Goal: Information Seeking & Learning: Learn about a topic

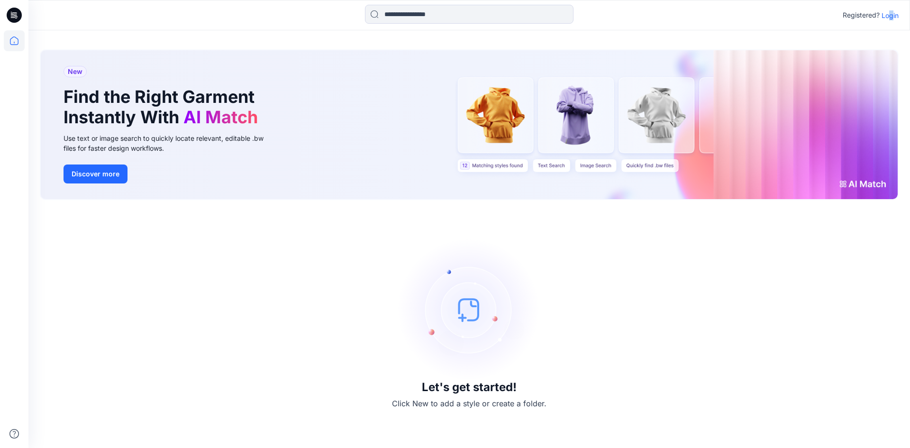
click at [892, 18] on p "Login" at bounding box center [890, 15] width 17 height 10
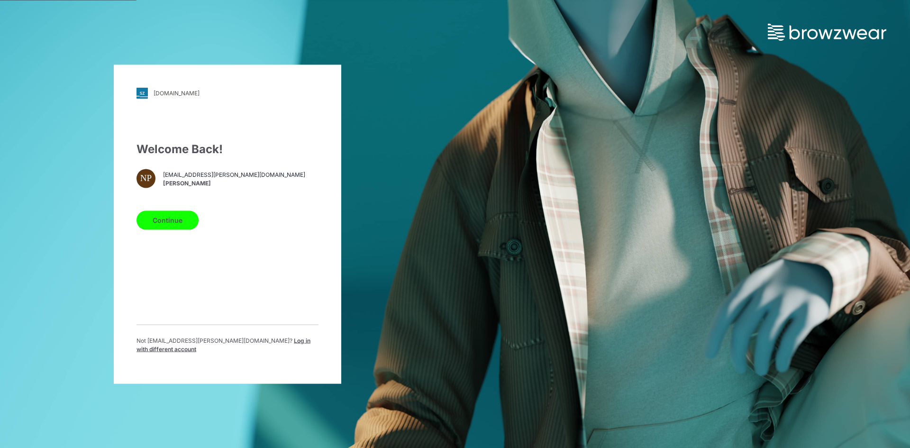
click at [247, 347] on span "Log in with different account" at bounding box center [224, 345] width 174 height 16
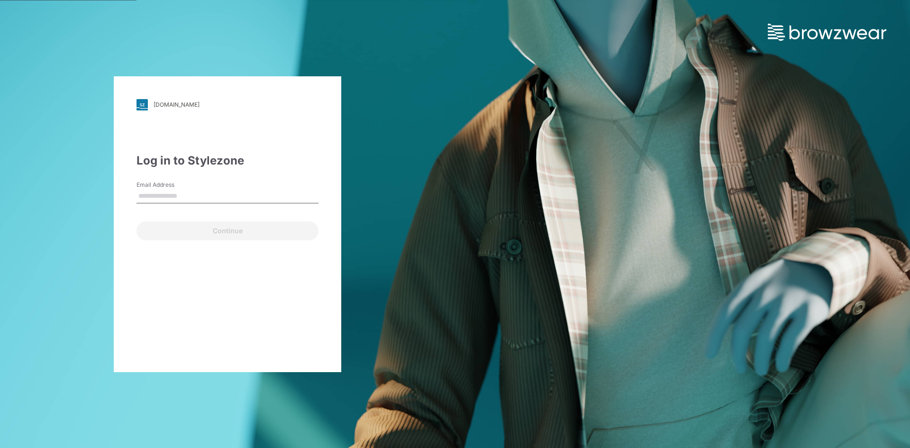
type input "**********"
click at [163, 218] on div "Continue" at bounding box center [228, 229] width 182 height 23
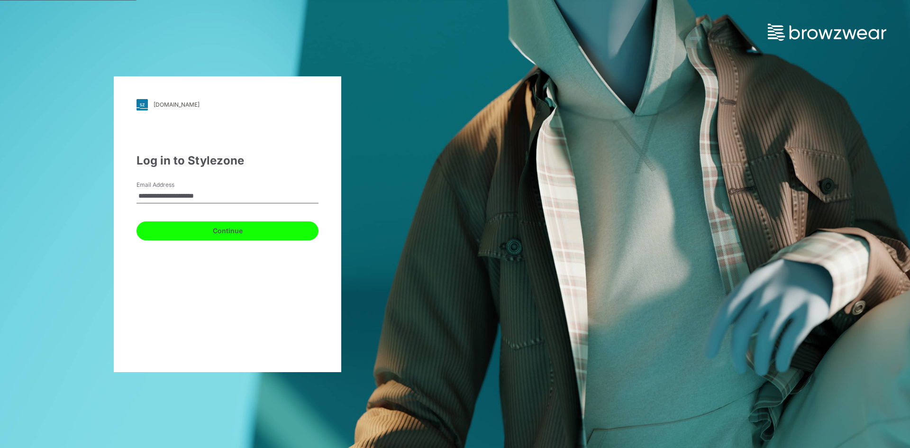
click at [173, 228] on button "Continue" at bounding box center [228, 230] width 182 height 19
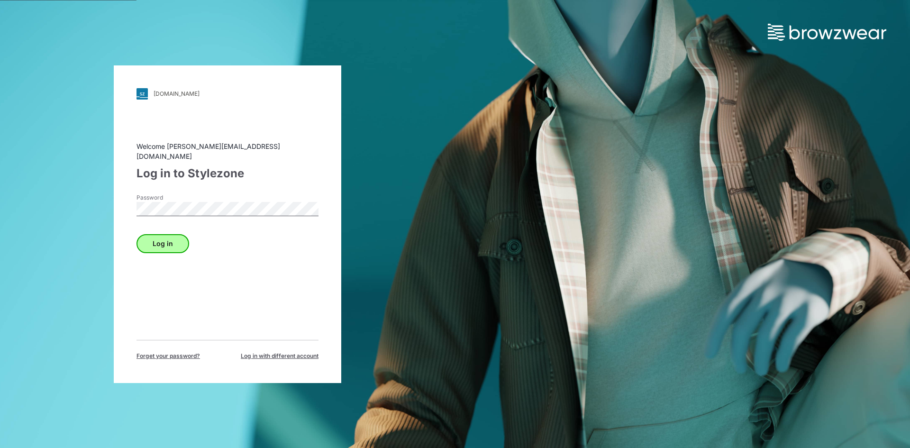
click at [153, 230] on div "Log in" at bounding box center [228, 241] width 182 height 23
click at [170, 236] on button "Log in" at bounding box center [163, 243] width 53 height 19
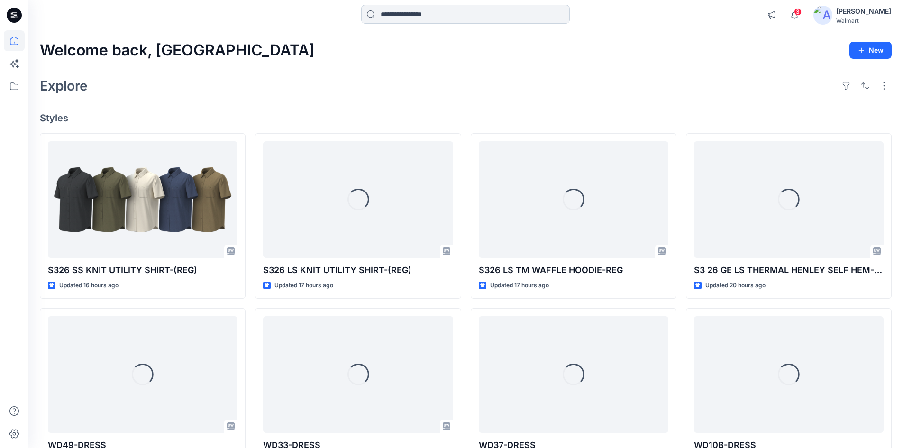
click at [440, 17] on input at bounding box center [465, 14] width 209 height 19
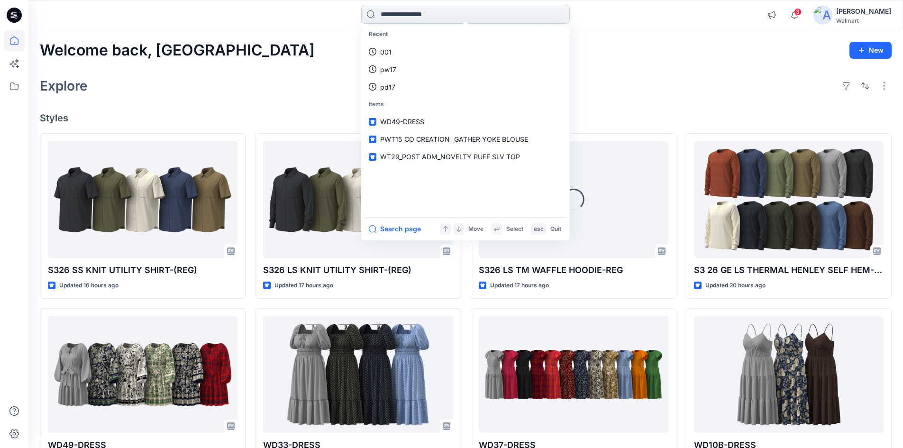
click at [403, 14] on input at bounding box center [465, 14] width 209 height 19
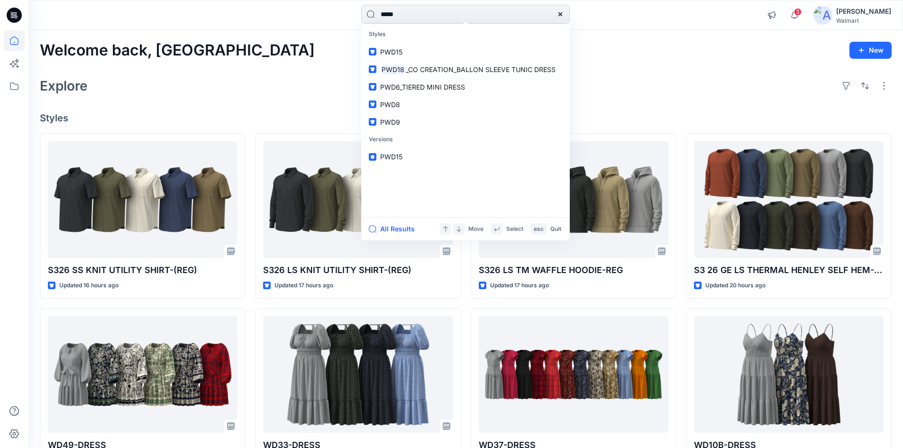
type input "*****"
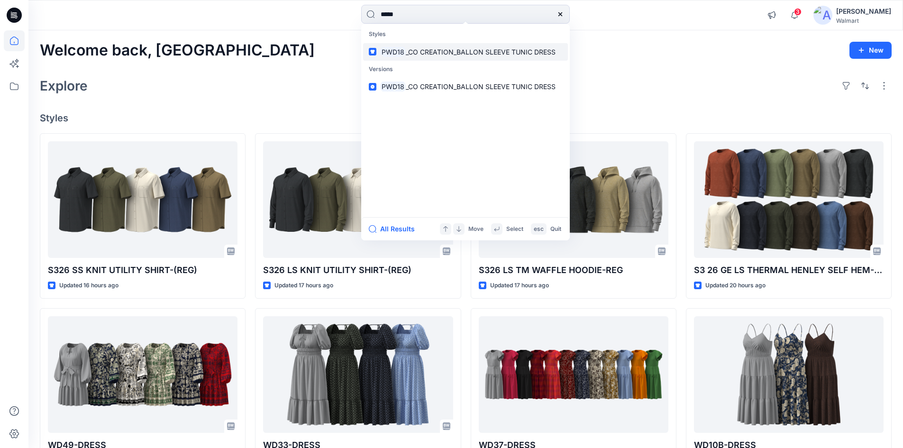
click at [424, 53] on span "_CO CREATION_BALLON SLEEVE TUNIC DRESS" at bounding box center [481, 52] width 150 height 8
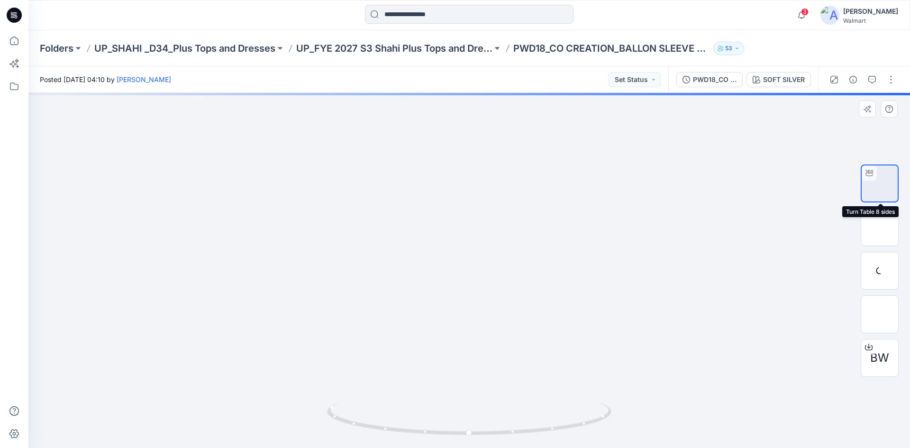
click at [880, 183] on img at bounding box center [880, 183] width 0 height 0
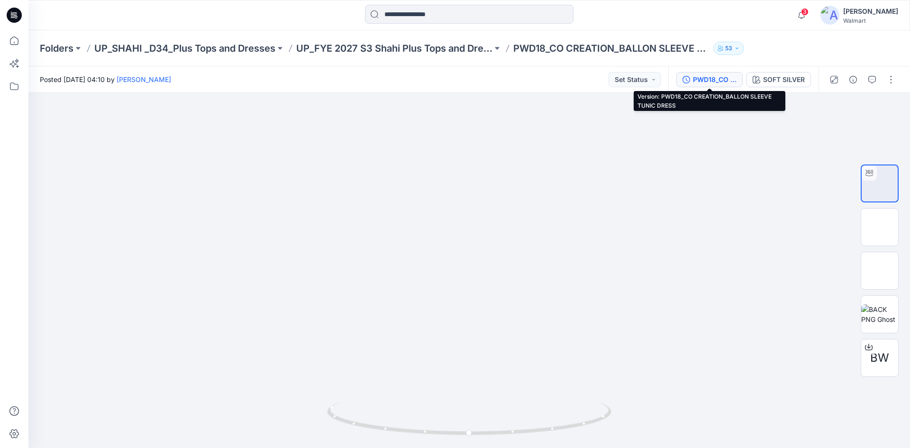
click at [720, 79] on div "PWD18_CO CREATION_BALLON SLEEVE TUNIC DRESS" at bounding box center [715, 79] width 44 height 10
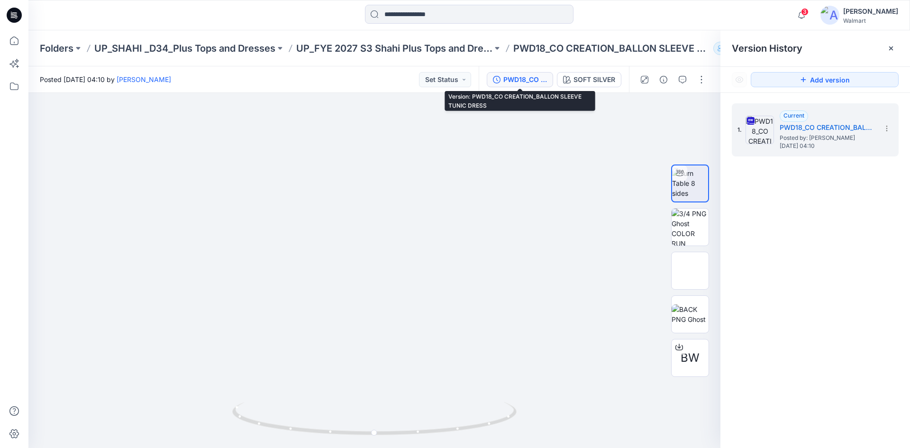
click at [15, 17] on icon at bounding box center [14, 15] width 15 height 30
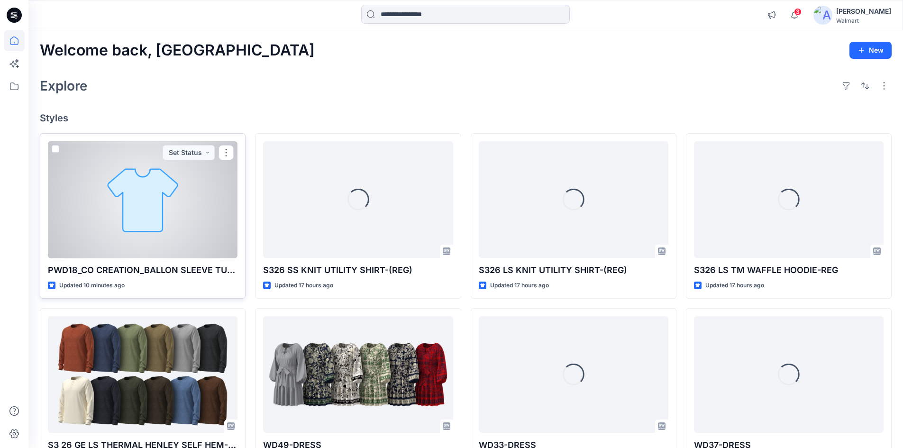
click at [133, 196] on div at bounding box center [143, 199] width 190 height 117
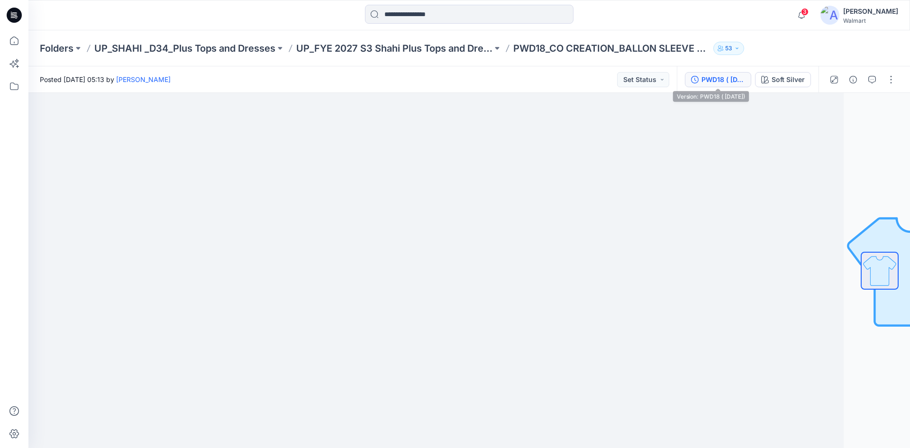
click at [718, 80] on div "PWD18 ( [DATE])" at bounding box center [724, 79] width 44 height 10
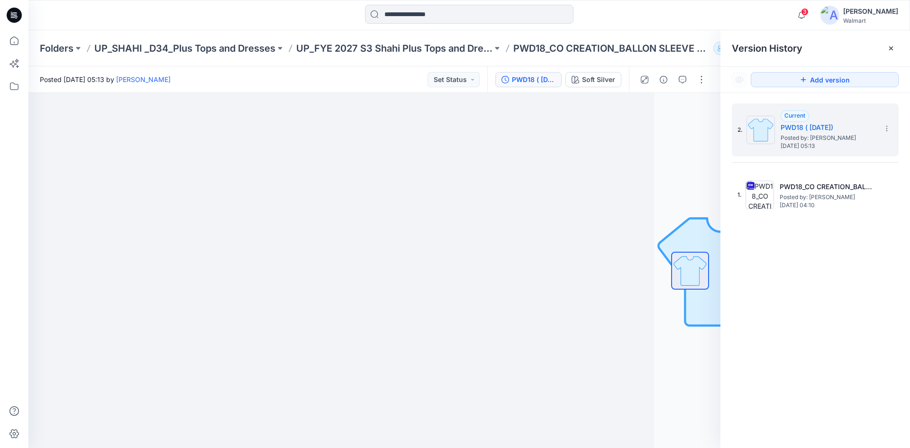
click at [7, 13] on icon at bounding box center [14, 15] width 15 height 15
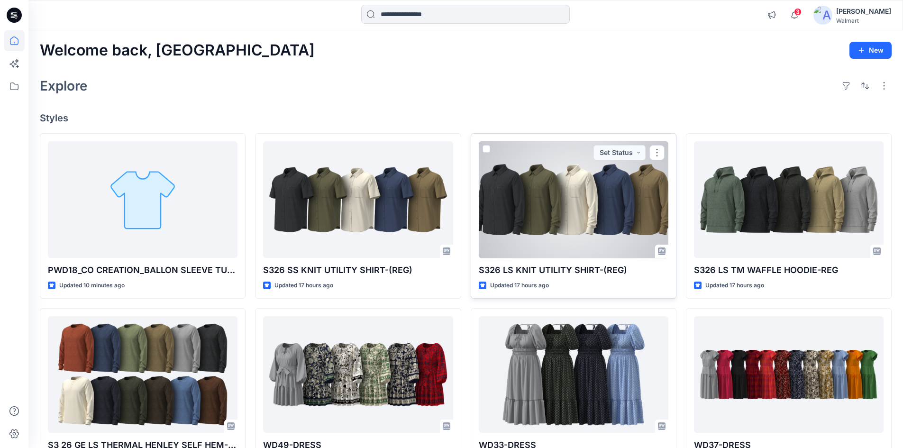
click at [587, 240] on div at bounding box center [574, 199] width 190 height 117
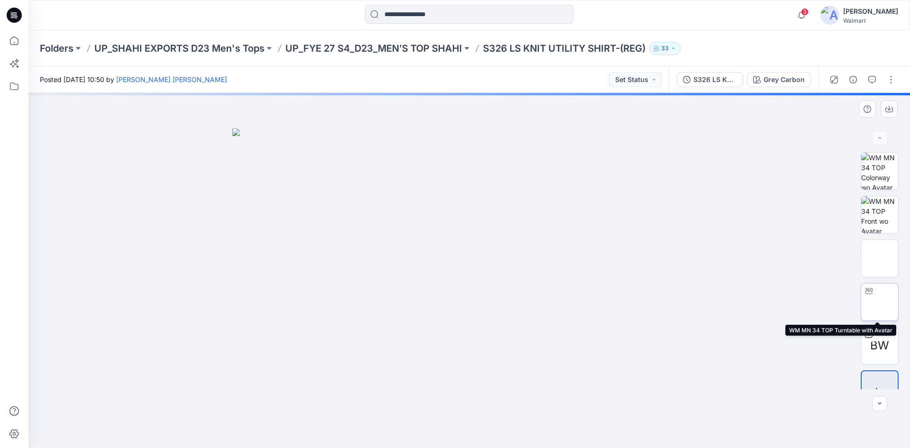
click at [880, 302] on img at bounding box center [880, 302] width 0 height 0
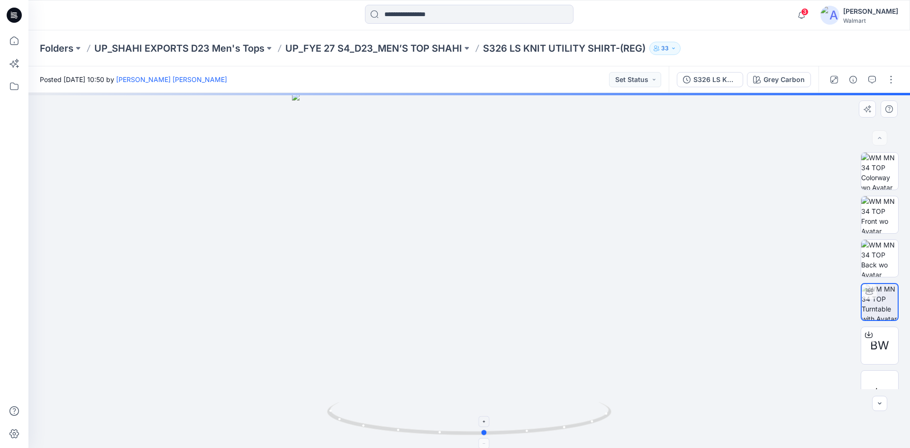
drag, startPoint x: 538, startPoint y: 430, endPoint x: 554, endPoint y: 409, distance: 26.1
click at [554, 409] on icon at bounding box center [470, 420] width 287 height 36
